Goal: Use online tool/utility: Utilize a website feature to perform a specific function

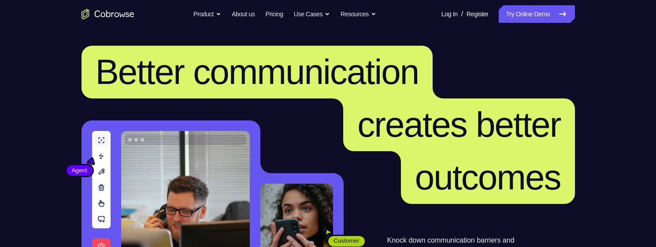
click at [511, 8] on link "Try Online Demo" at bounding box center [536, 14] width 76 height 18
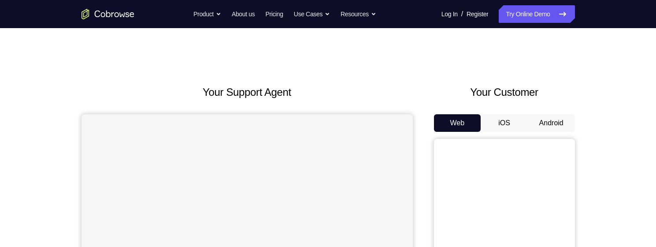
click at [546, 128] on button "Android" at bounding box center [550, 123] width 47 height 18
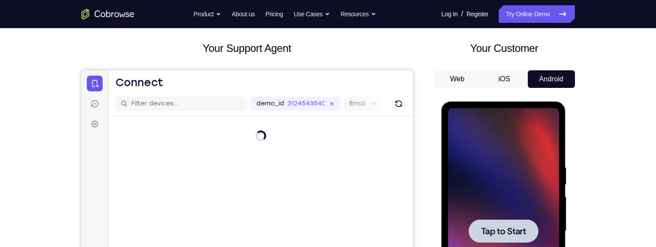
scroll to position [88, 0]
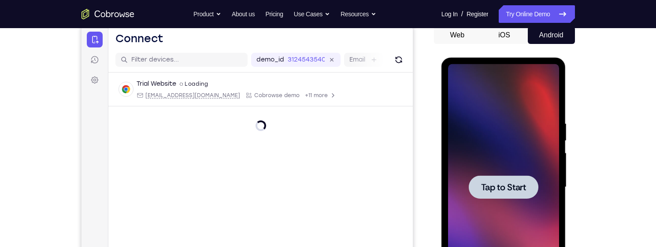
click at [502, 155] on div at bounding box center [503, 187] width 111 height 247
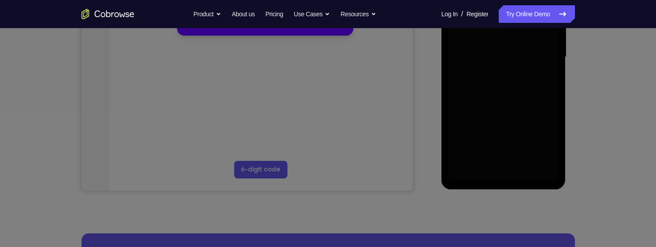
scroll to position [220, 0]
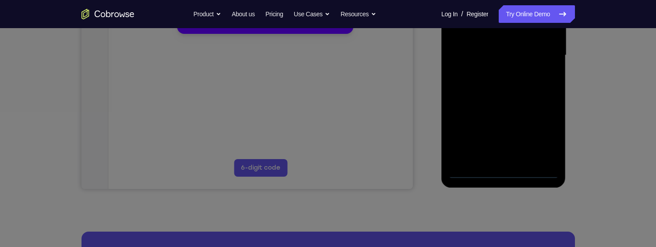
click at [203, 27] on button "Maybe later" at bounding box center [199, 21] width 30 height 11
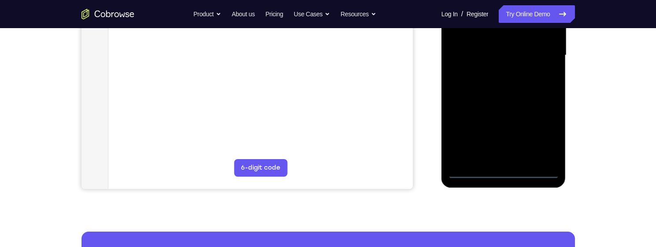
click at [504, 169] on div at bounding box center [503, 55] width 111 height 247
click at [507, 170] on div at bounding box center [503, 55] width 111 height 247
click at [541, 133] on div at bounding box center [503, 55] width 111 height 247
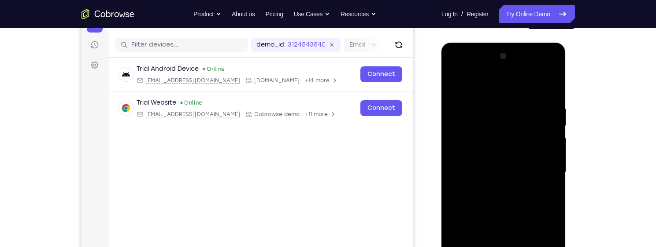
scroll to position [88, 0]
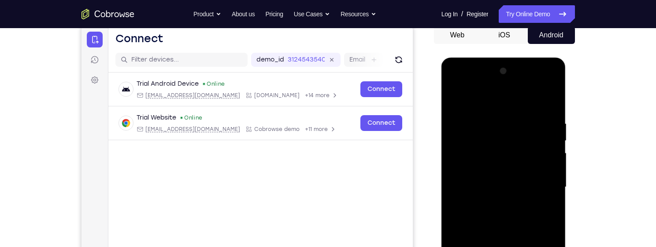
click at [484, 99] on div at bounding box center [503, 187] width 111 height 247
click at [543, 181] on div at bounding box center [503, 187] width 111 height 247
click at [493, 203] on div at bounding box center [503, 187] width 111 height 247
click at [499, 176] on div at bounding box center [503, 187] width 111 height 247
click at [495, 169] on div at bounding box center [503, 187] width 111 height 247
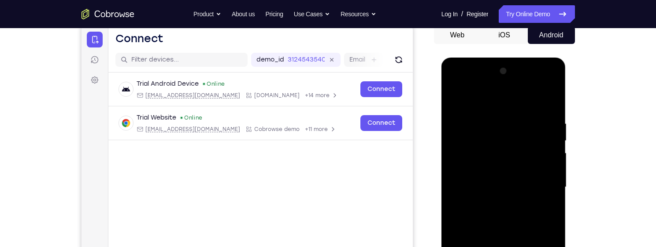
click at [478, 184] on div at bounding box center [503, 187] width 111 height 247
click at [479, 213] on div at bounding box center [503, 187] width 111 height 247
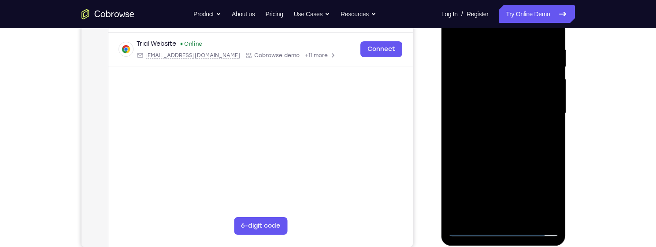
scroll to position [176, 0]
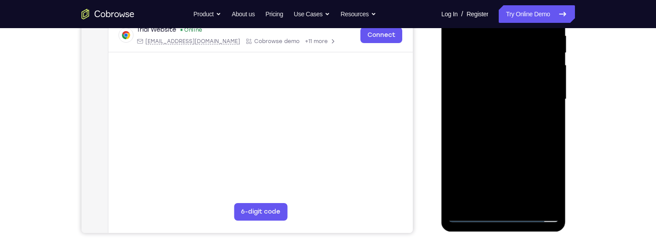
click at [502, 126] on div at bounding box center [503, 99] width 111 height 247
click at [522, 200] on div at bounding box center [503, 99] width 111 height 247
click at [491, 146] on div at bounding box center [503, 99] width 111 height 247
click at [521, 85] on div at bounding box center [503, 99] width 111 height 247
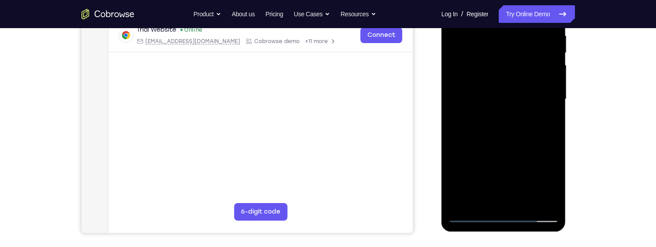
click at [503, 182] on div at bounding box center [503, 99] width 111 height 247
click at [528, 181] on div at bounding box center [503, 99] width 111 height 247
click at [549, 182] on div at bounding box center [503, 99] width 111 height 247
click at [544, 120] on div at bounding box center [503, 99] width 111 height 247
click at [547, 121] on div at bounding box center [503, 99] width 111 height 247
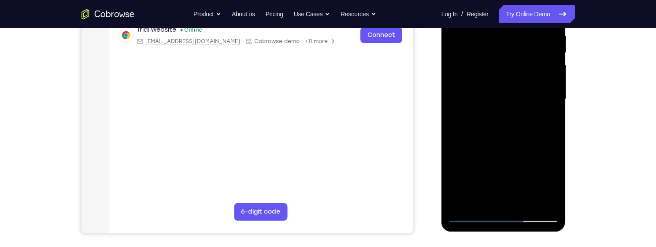
click at [497, 38] on div at bounding box center [503, 99] width 111 height 247
click at [525, 114] on div at bounding box center [503, 99] width 111 height 247
click at [504, 137] on div at bounding box center [503, 99] width 111 height 247
click at [546, 119] on div at bounding box center [503, 99] width 111 height 247
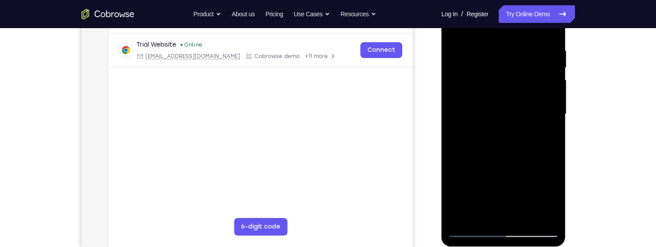
scroll to position [144, 0]
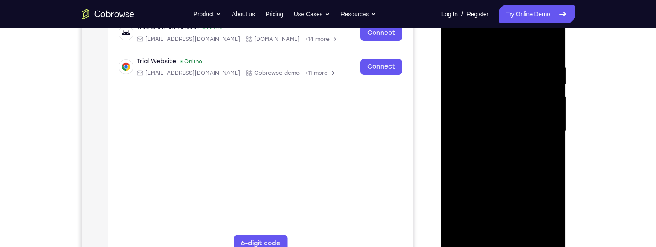
click at [452, 42] on div at bounding box center [503, 131] width 111 height 247
click at [550, 49] on div at bounding box center [503, 131] width 111 height 247
click at [492, 60] on div at bounding box center [503, 131] width 111 height 247
click at [541, 125] on div at bounding box center [503, 131] width 111 height 247
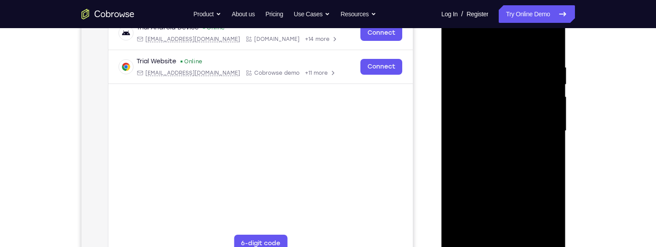
click at [548, 44] on div at bounding box center [503, 131] width 111 height 247
click at [523, 232] on div at bounding box center [503, 131] width 111 height 247
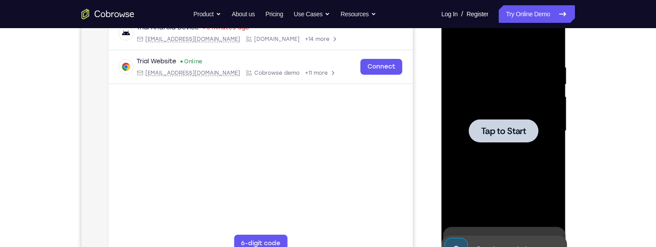
click at [510, 204] on div at bounding box center [503, 131] width 111 height 247
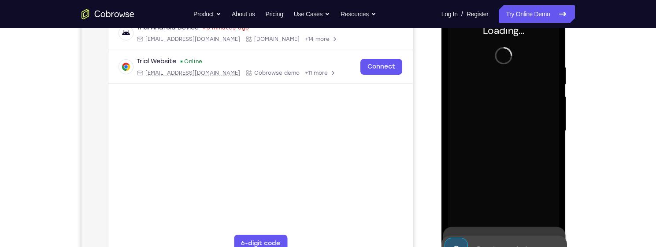
scroll to position [188, 0]
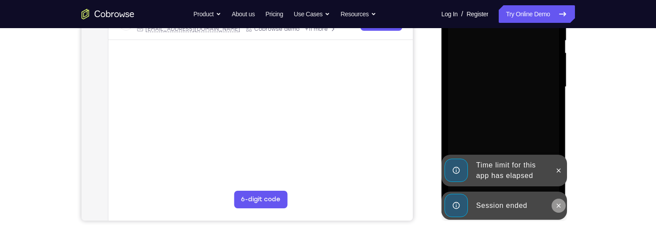
click at [560, 207] on icon at bounding box center [559, 206] width 4 height 4
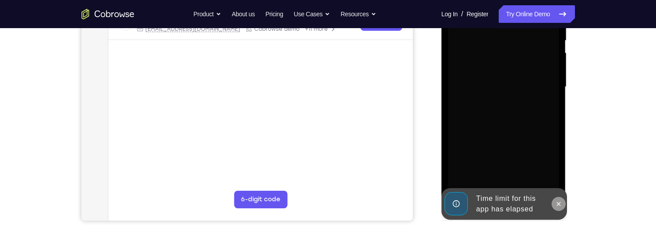
click at [557, 200] on button at bounding box center [558, 204] width 14 height 14
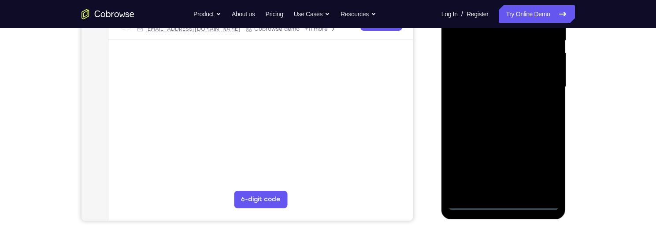
click at [500, 204] on div at bounding box center [503, 87] width 111 height 247
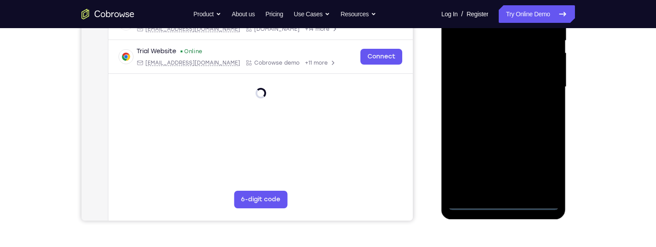
click at [546, 162] on div at bounding box center [503, 87] width 111 height 247
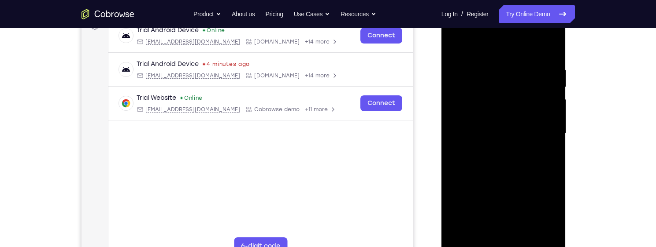
scroll to position [100, 0]
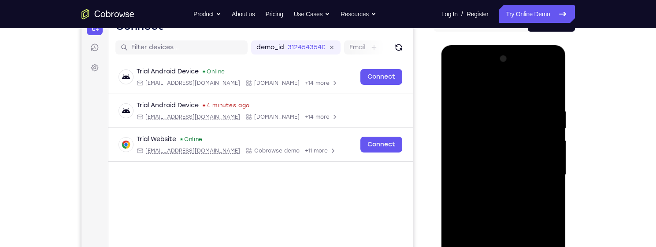
click at [484, 86] on div at bounding box center [503, 175] width 111 height 247
click at [537, 168] on div at bounding box center [503, 175] width 111 height 247
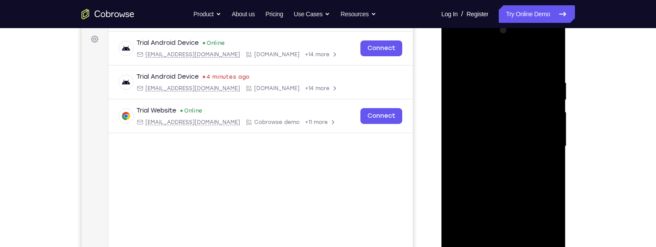
scroll to position [144, 0]
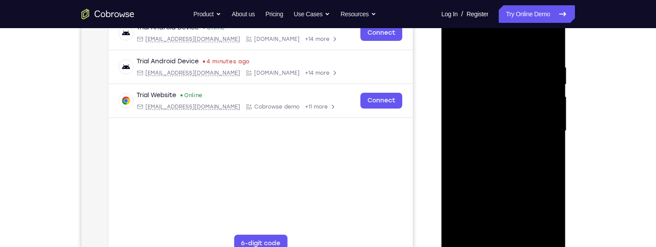
click at [494, 232] on div at bounding box center [503, 131] width 111 height 247
click at [505, 123] on div at bounding box center [503, 131] width 111 height 247
click at [528, 109] on div at bounding box center [503, 131] width 111 height 247
click at [541, 130] on div at bounding box center [503, 131] width 111 height 247
click at [523, 157] on div at bounding box center [503, 131] width 111 height 247
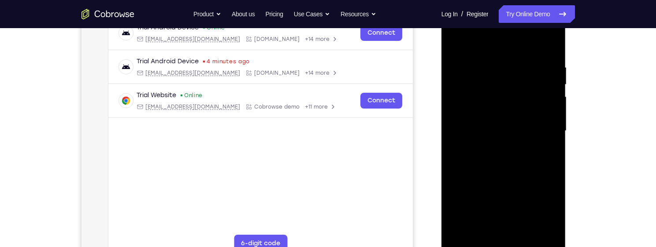
click at [523, 160] on div at bounding box center [503, 131] width 111 height 247
click at [518, 165] on div at bounding box center [503, 131] width 111 height 247
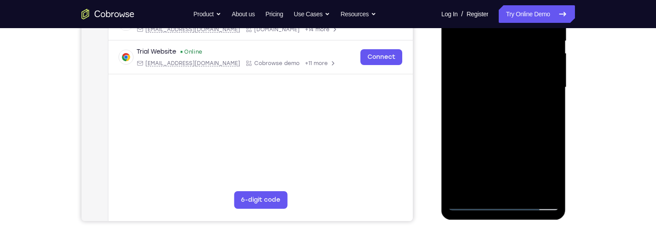
scroll to position [188, 0]
click at [522, 190] on div at bounding box center [503, 87] width 111 height 247
click at [503, 136] on div at bounding box center [503, 87] width 111 height 247
click at [494, 73] on div at bounding box center [503, 87] width 111 height 247
click at [492, 134] on div at bounding box center [503, 87] width 111 height 247
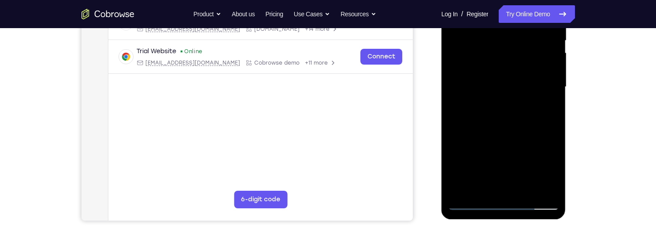
click at [523, 133] on div at bounding box center [503, 87] width 111 height 247
click at [480, 185] on div at bounding box center [503, 87] width 111 height 247
drag, startPoint x: 486, startPoint y: 164, endPoint x: 488, endPoint y: 144, distance: 19.9
click at [488, 144] on div at bounding box center [503, 87] width 111 height 247
click at [479, 181] on div at bounding box center [503, 87] width 111 height 247
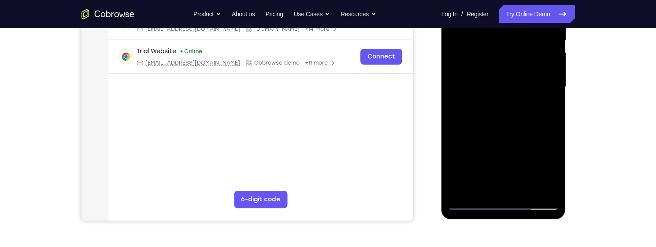
click at [547, 102] on div at bounding box center [503, 87] width 111 height 247
click at [483, 56] on div at bounding box center [503, 87] width 111 height 247
drag, startPoint x: 535, startPoint y: 130, endPoint x: 530, endPoint y: 127, distance: 6.5
click at [535, 131] on div at bounding box center [503, 87] width 111 height 247
click at [544, 111] on div at bounding box center [503, 87] width 111 height 247
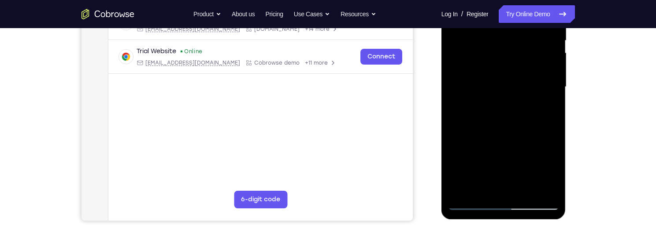
scroll to position [56, 0]
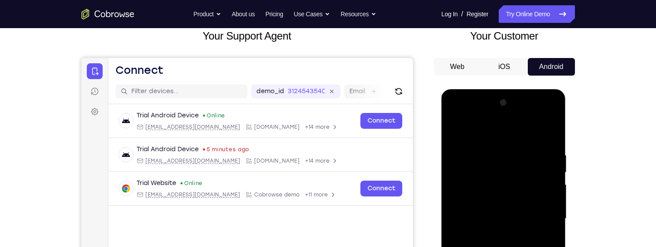
click at [456, 135] on div at bounding box center [503, 219] width 111 height 247
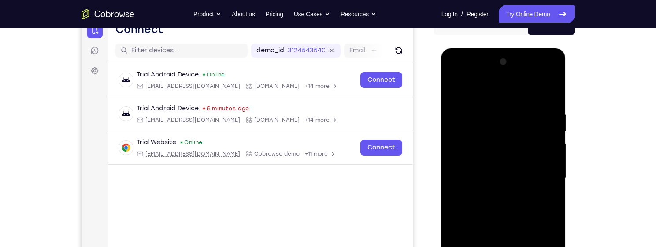
scroll to position [144, 0]
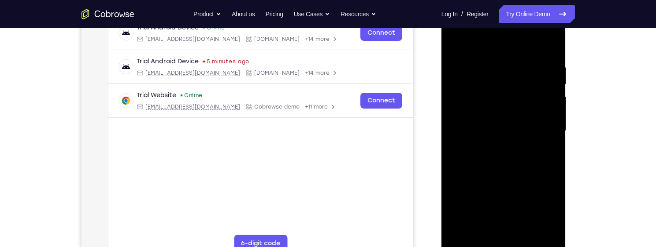
click at [493, 78] on div at bounding box center [503, 131] width 111 height 247
click at [526, 154] on div at bounding box center [503, 131] width 111 height 247
click at [454, 41] on div at bounding box center [503, 131] width 111 height 247
click at [480, 61] on div at bounding box center [503, 131] width 111 height 247
click at [541, 110] on div at bounding box center [503, 131] width 111 height 247
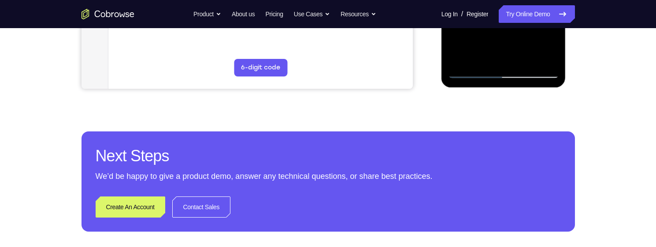
scroll to position [188, 0]
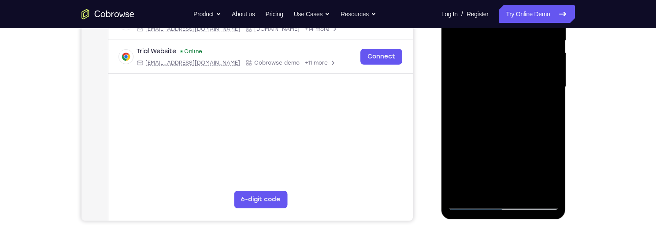
click at [544, 108] on div at bounding box center [503, 87] width 111 height 247
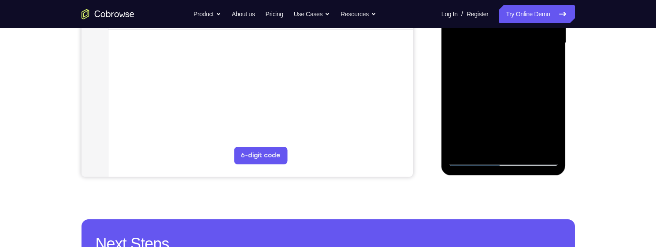
scroll to position [144, 0]
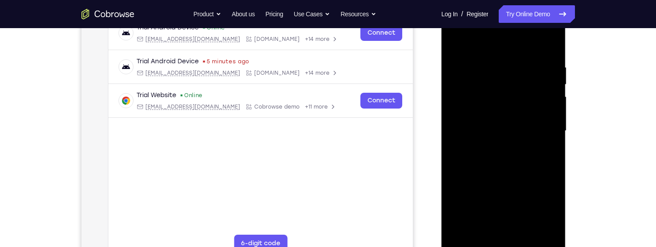
click at [529, 146] on div at bounding box center [503, 131] width 111 height 247
click at [528, 146] on div at bounding box center [503, 131] width 111 height 247
click at [539, 117] on div at bounding box center [503, 131] width 111 height 247
drag, startPoint x: 537, startPoint y: 115, endPoint x: 447, endPoint y: 109, distance: 89.6
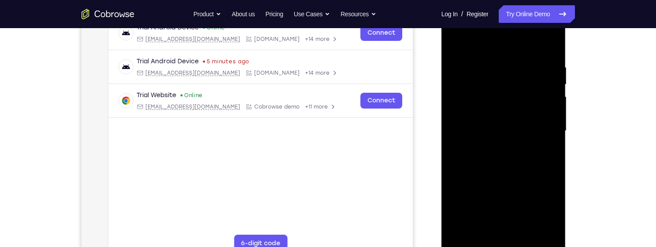
click at [451, 109] on div at bounding box center [503, 131] width 111 height 247
click at [548, 44] on div at bounding box center [503, 131] width 111 height 247
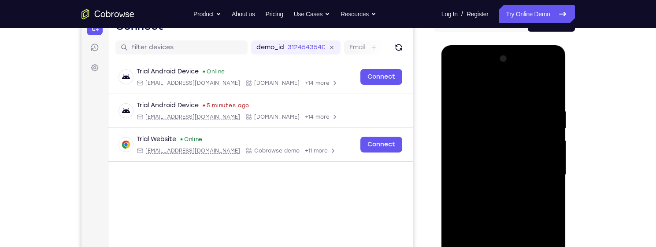
scroll to position [188, 0]
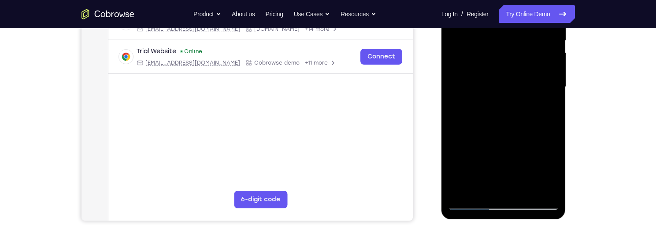
click at [521, 188] on div at bounding box center [503, 87] width 111 height 247
click at [520, 79] on div at bounding box center [503, 87] width 111 height 247
click at [520, 76] on div at bounding box center [503, 87] width 111 height 247
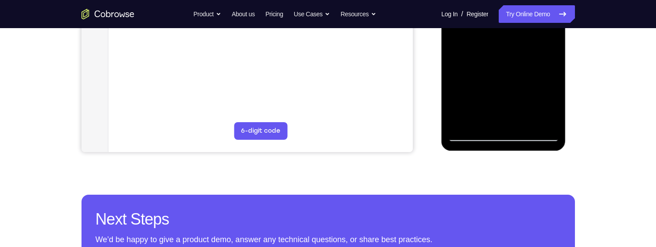
scroll to position [276, 0]
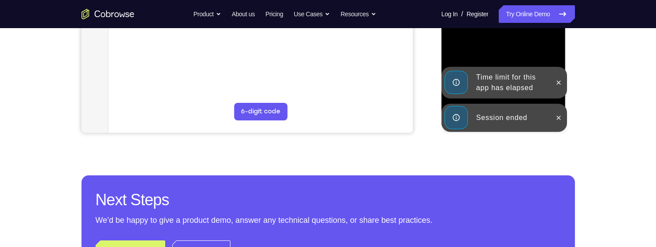
click at [490, 67] on div "Time limit for this app has elapsed" at bounding box center [503, 83] width 125 height 32
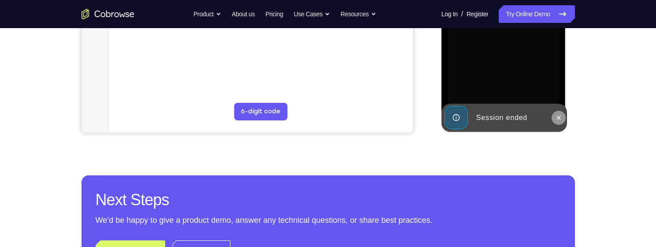
click at [557, 114] on icon at bounding box center [558, 117] width 7 height 7
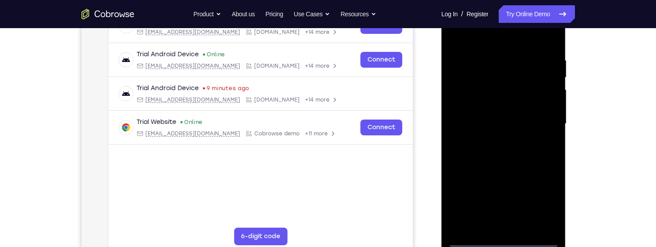
scroll to position [100, 0]
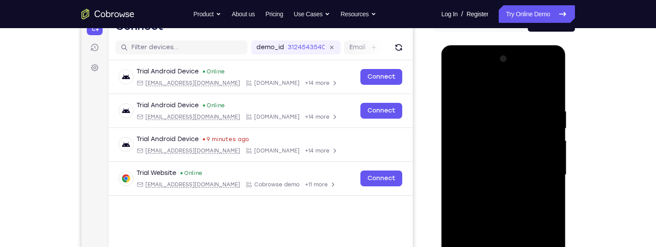
click at [484, 90] on div at bounding box center [503, 175] width 111 height 247
click at [543, 168] on div at bounding box center [503, 175] width 111 height 247
click at [491, 192] on div at bounding box center [503, 175] width 111 height 247
click at [487, 167] on div at bounding box center [503, 175] width 111 height 247
click at [479, 155] on div at bounding box center [503, 175] width 111 height 247
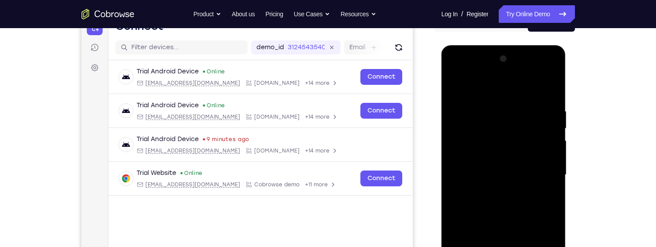
click at [486, 171] on div at bounding box center [503, 175] width 111 height 247
click at [477, 202] on div at bounding box center [503, 175] width 111 height 247
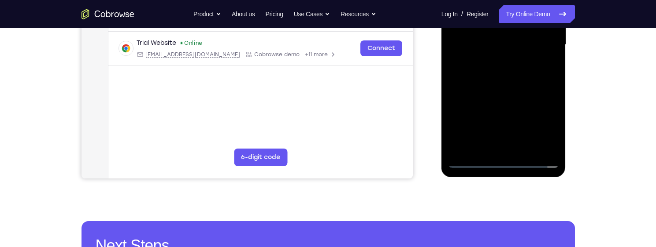
scroll to position [232, 0]
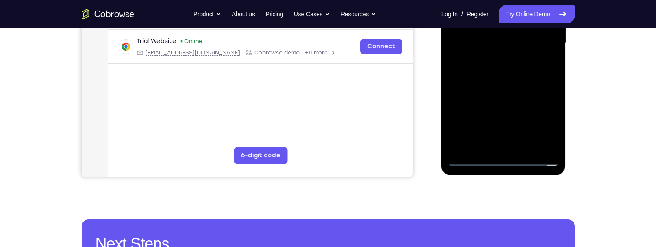
click at [523, 147] on div at bounding box center [503, 43] width 111 height 247
click at [518, 82] on div at bounding box center [503, 43] width 111 height 247
click at [525, 142] on div at bounding box center [503, 43] width 111 height 247
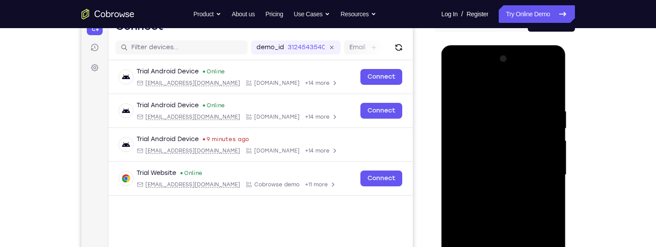
drag, startPoint x: 485, startPoint y: 221, endPoint x: 487, endPoint y: 203, distance: 19.0
click at [485, 221] on div at bounding box center [503, 175] width 111 height 247
click at [489, 166] on div at bounding box center [503, 175] width 111 height 247
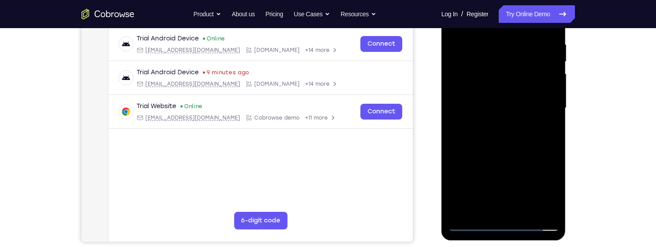
scroll to position [188, 0]
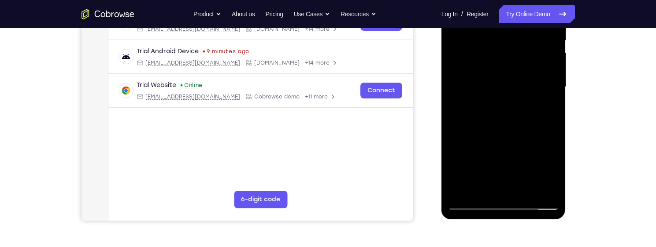
click at [542, 108] on div at bounding box center [503, 87] width 111 height 247
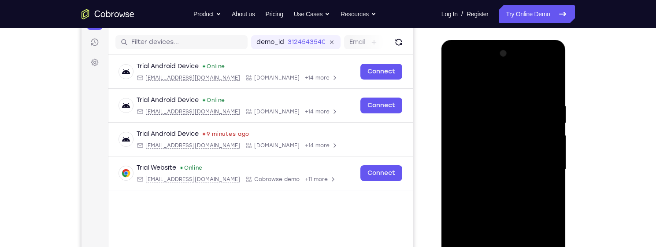
scroll to position [100, 0]
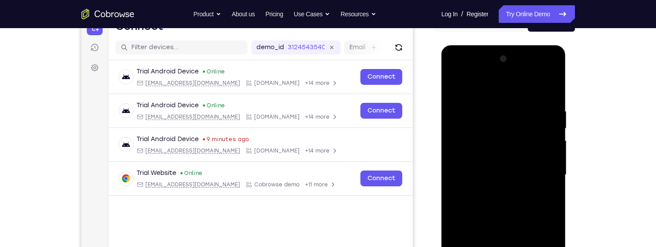
click at [451, 88] on div at bounding box center [503, 175] width 111 height 247
click at [454, 85] on div at bounding box center [503, 175] width 111 height 247
click at [486, 103] on div at bounding box center [503, 175] width 111 height 247
click at [547, 92] on div at bounding box center [503, 175] width 111 height 247
click at [515, 104] on div at bounding box center [503, 175] width 111 height 247
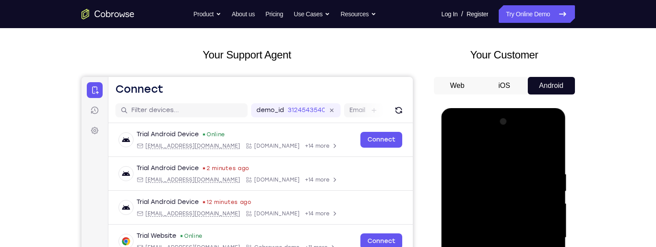
scroll to position [88, 0]
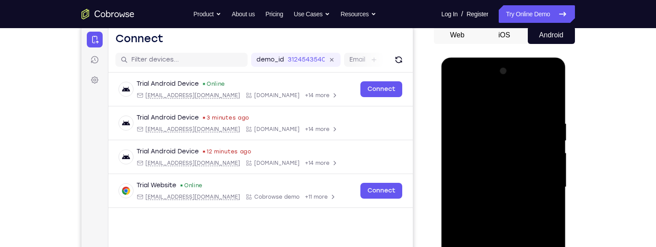
click at [549, 103] on div at bounding box center [503, 187] width 111 height 247
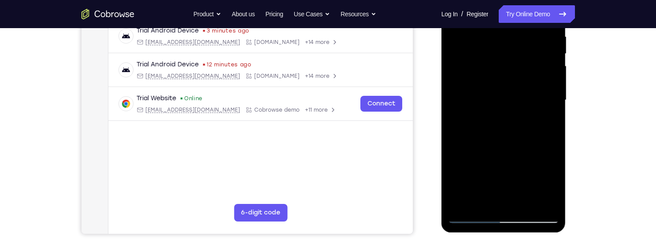
scroll to position [176, 0]
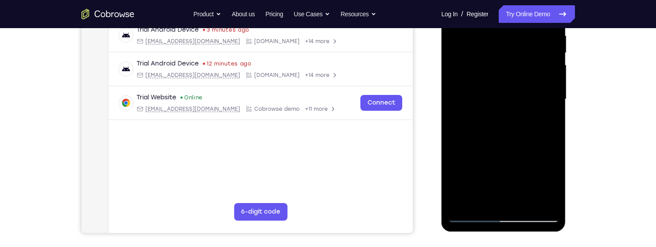
click at [519, 201] on div at bounding box center [503, 99] width 111 height 247
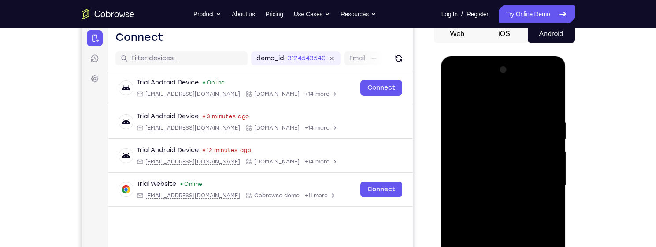
scroll to position [88, 0]
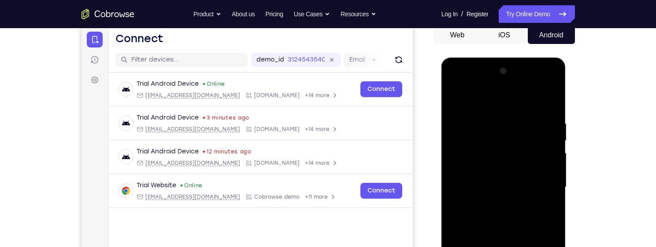
click at [457, 96] on div at bounding box center [503, 187] width 111 height 247
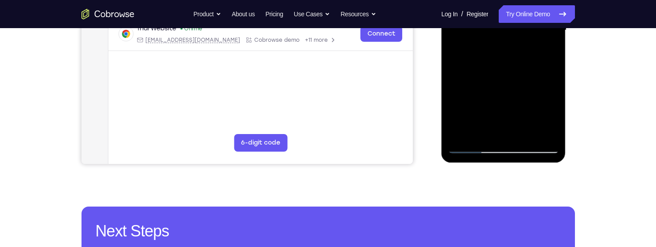
scroll to position [176, 0]
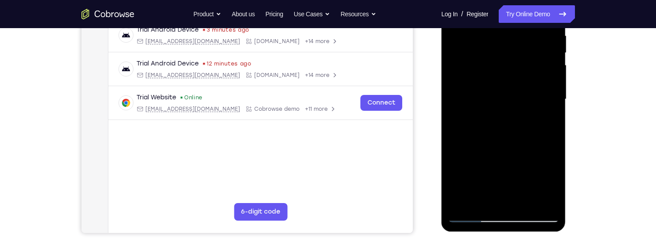
drag, startPoint x: 484, startPoint y: 83, endPoint x: 492, endPoint y: 192, distance: 108.6
click at [492, 192] on div at bounding box center [503, 99] width 111 height 247
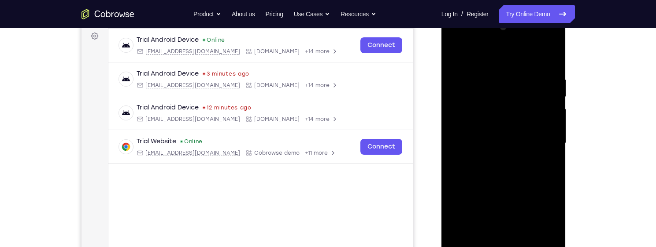
drag, startPoint x: 526, startPoint y: 77, endPoint x: 360, endPoint y: 113, distance: 169.9
click at [441, 113] on html "Online web based iOS Simulators and Android Emulators. Run iPhone, iPad, Mobile…" at bounding box center [503, 146] width 125 height 264
drag, startPoint x: 550, startPoint y: 70, endPoint x: 461, endPoint y: 87, distance: 91.4
click at [461, 87] on div at bounding box center [503, 143] width 111 height 247
drag, startPoint x: 547, startPoint y: 75, endPoint x: 618, endPoint y: 78, distance: 71.0
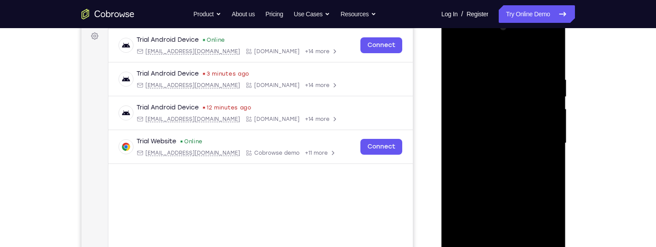
click at [567, 78] on html "Online web based iOS Simulators and Android Emulators. Run iPhone, iPad, Mobile…" at bounding box center [503, 146] width 125 height 264
drag, startPoint x: 495, startPoint y: 80, endPoint x: 558, endPoint y: 79, distance: 63.4
click at [558, 79] on div at bounding box center [503, 143] width 111 height 247
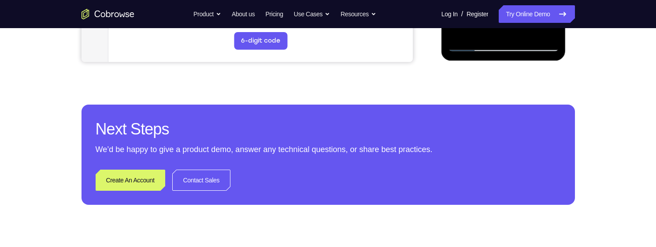
scroll to position [352, 0]
